Goal: Find specific page/section: Find specific page/section

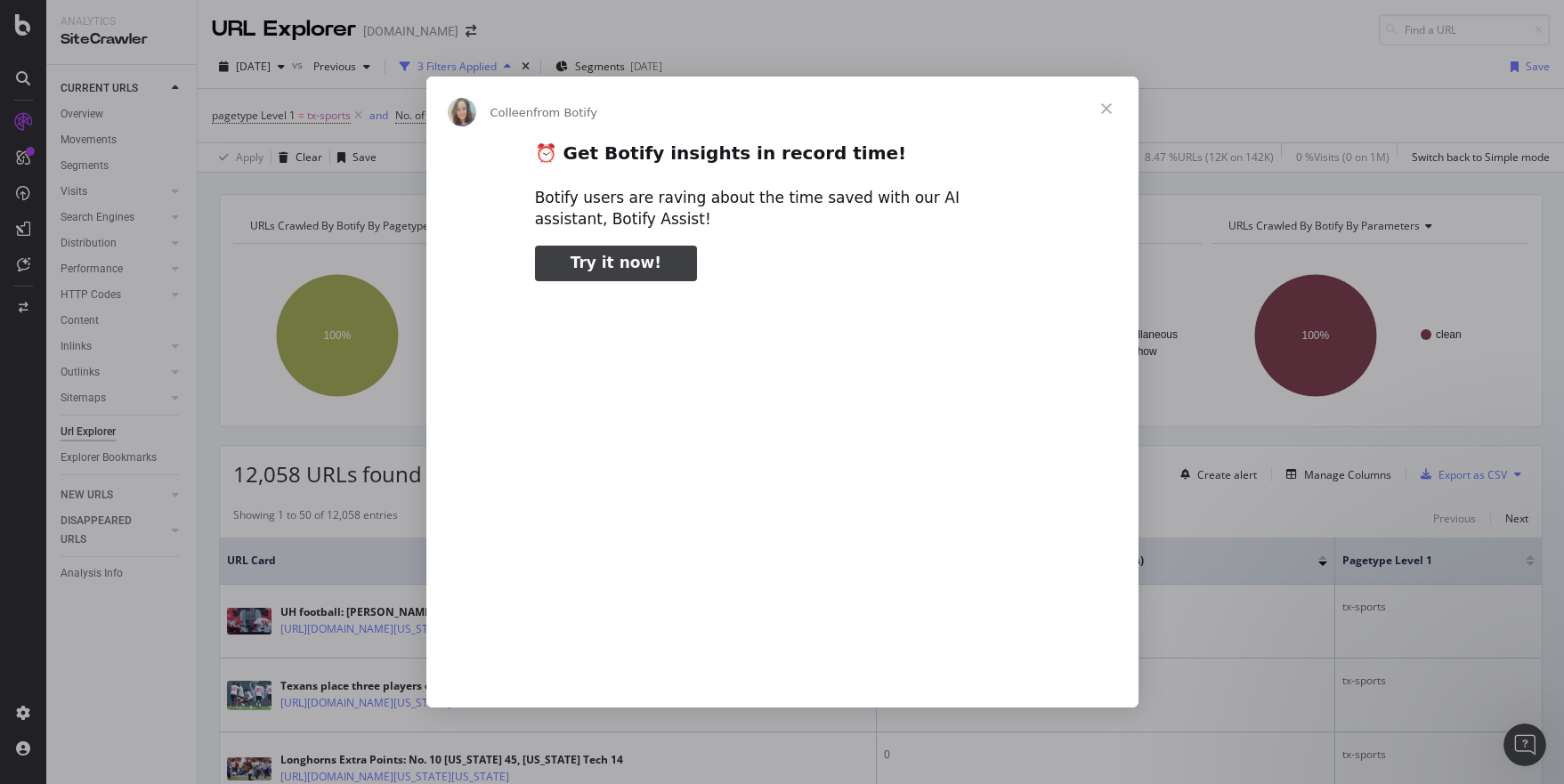
click at [1101, 109] on span "Close" at bounding box center [1106, 109] width 64 height 64
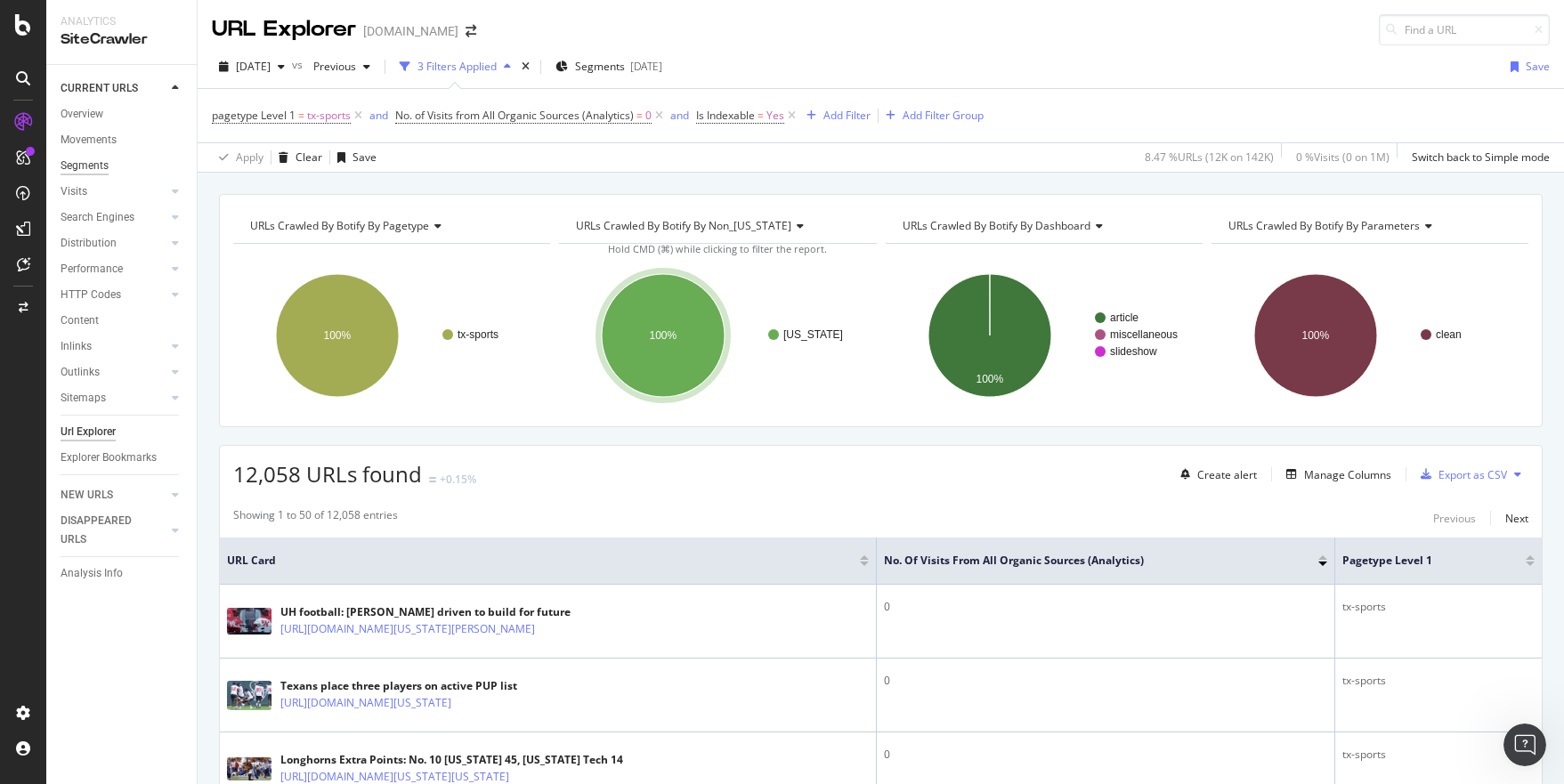
click at [77, 162] on div "Segments" at bounding box center [84, 165] width 48 height 19
